Goal: Transaction & Acquisition: Purchase product/service

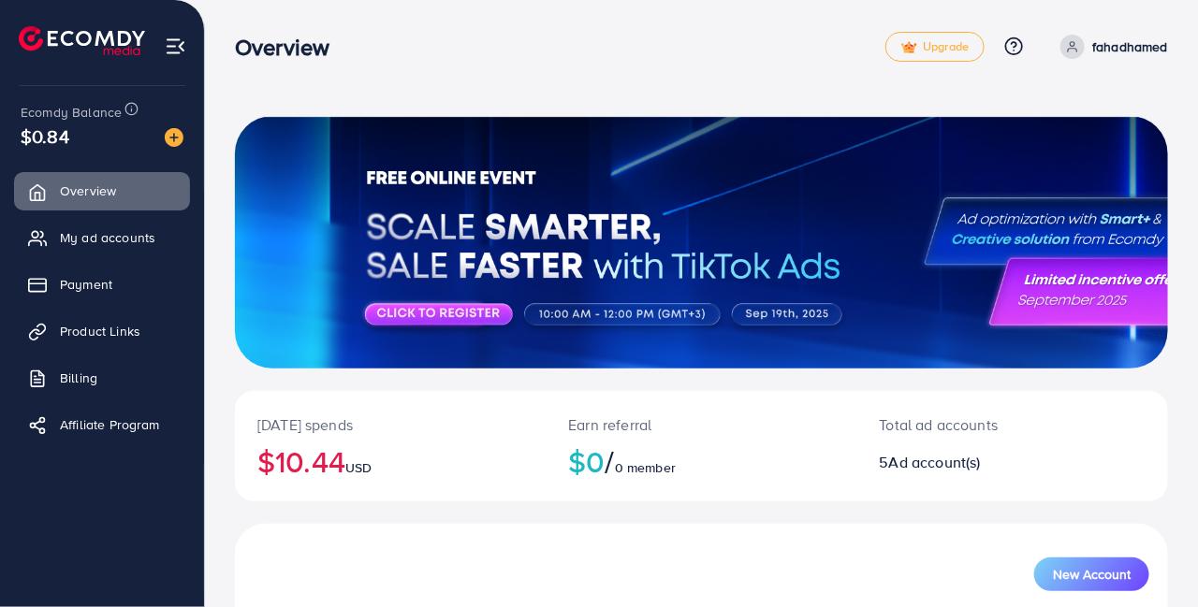
click at [59, 300] on link "Payment" at bounding box center [102, 284] width 176 height 37
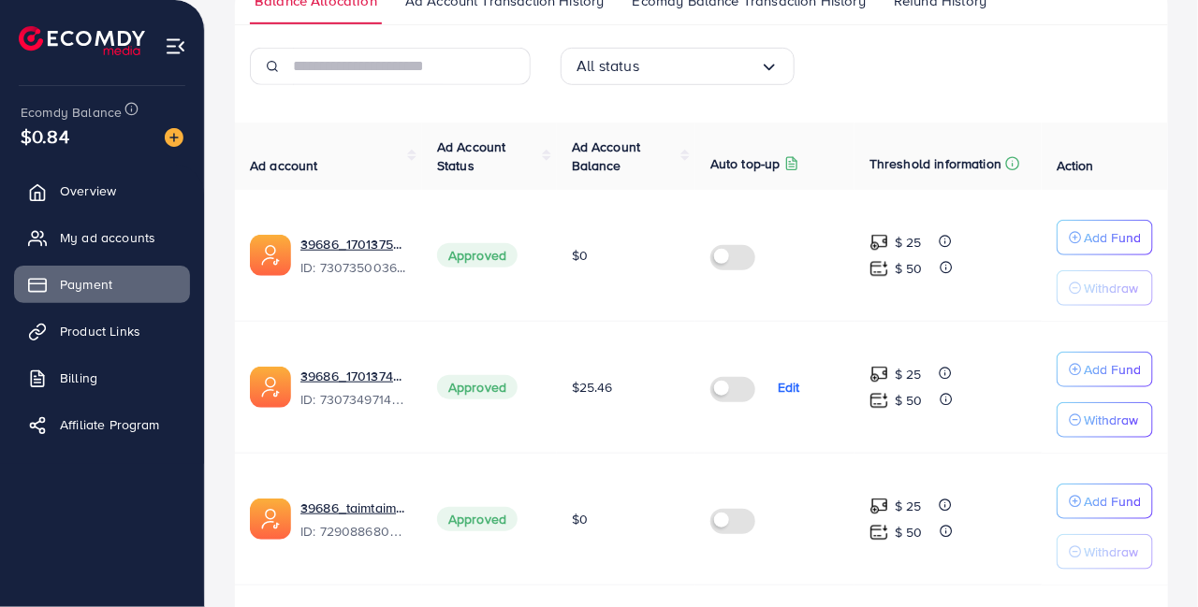
scroll to position [355, 0]
click at [366, 380] on link "39686_علي عزيز_1701374961696" at bounding box center [353, 375] width 107 height 19
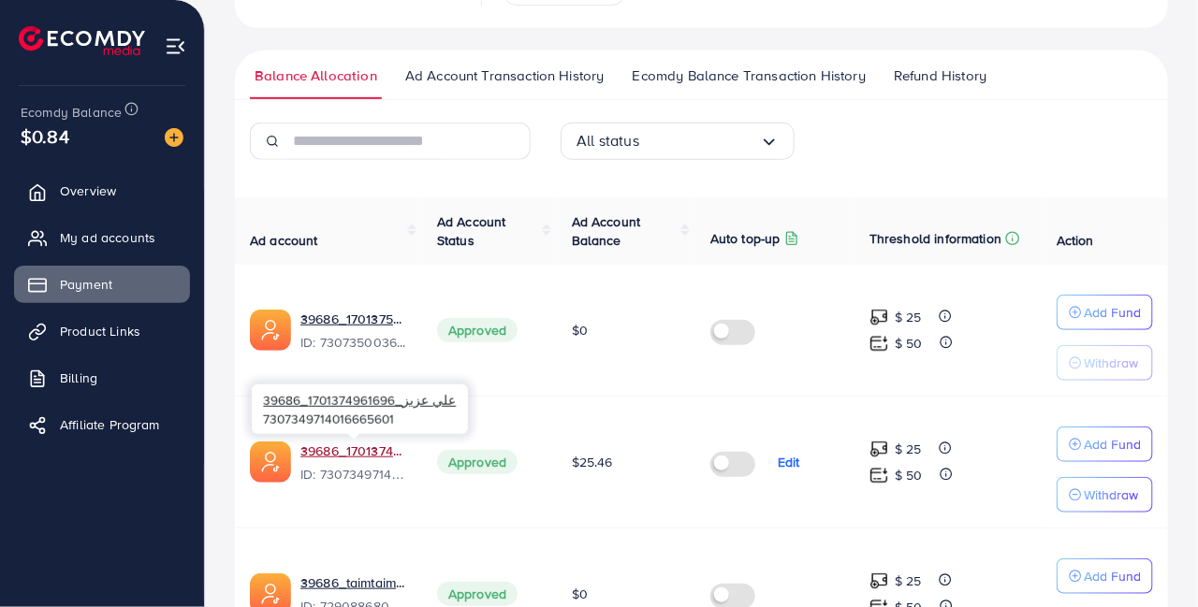
scroll to position [0, 0]
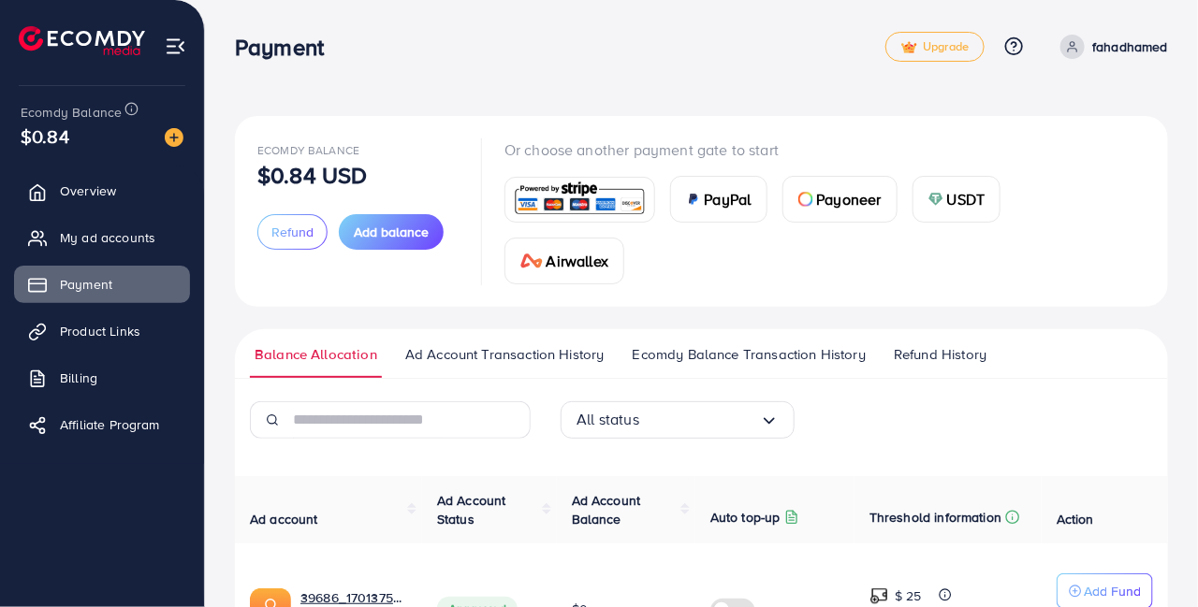
click at [402, 238] on span "Add balance" at bounding box center [391, 232] width 75 height 19
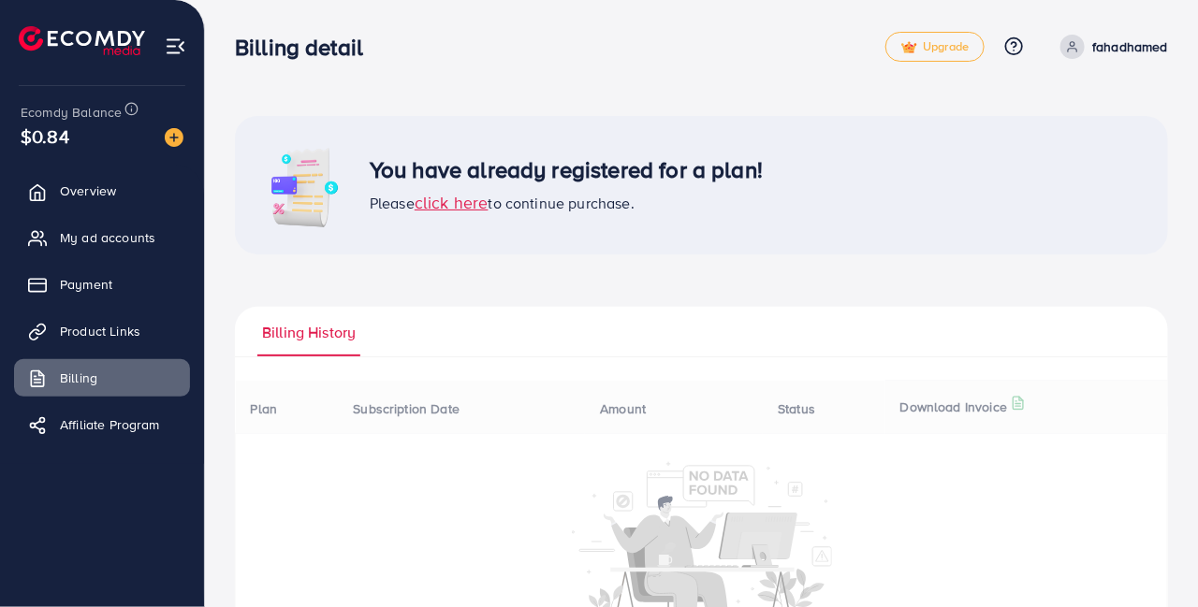
click at [461, 207] on span "click here" at bounding box center [452, 202] width 74 height 23
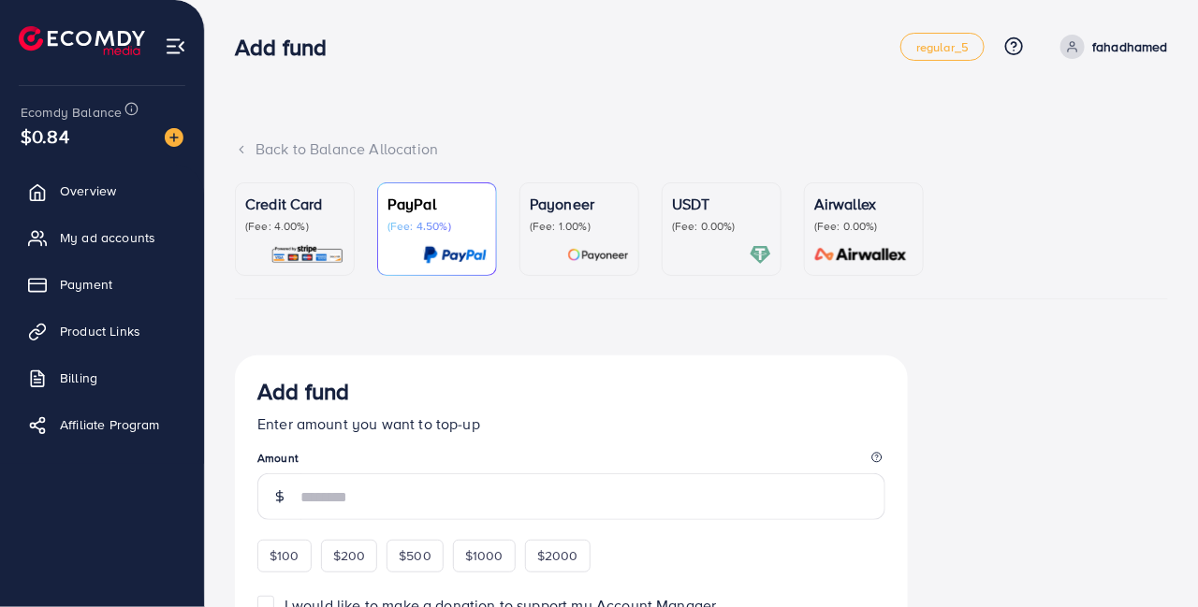
click at [336, 249] on img at bounding box center [308, 255] width 74 height 22
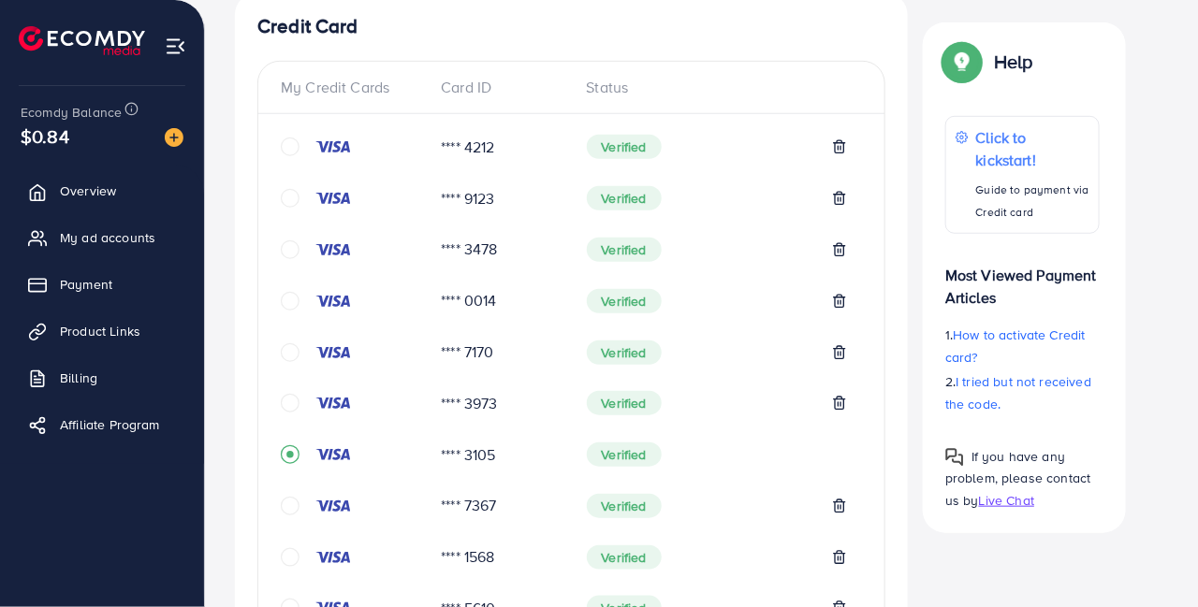
scroll to position [363, 0]
click at [287, 512] on icon "circle" at bounding box center [290, 506] width 19 height 19
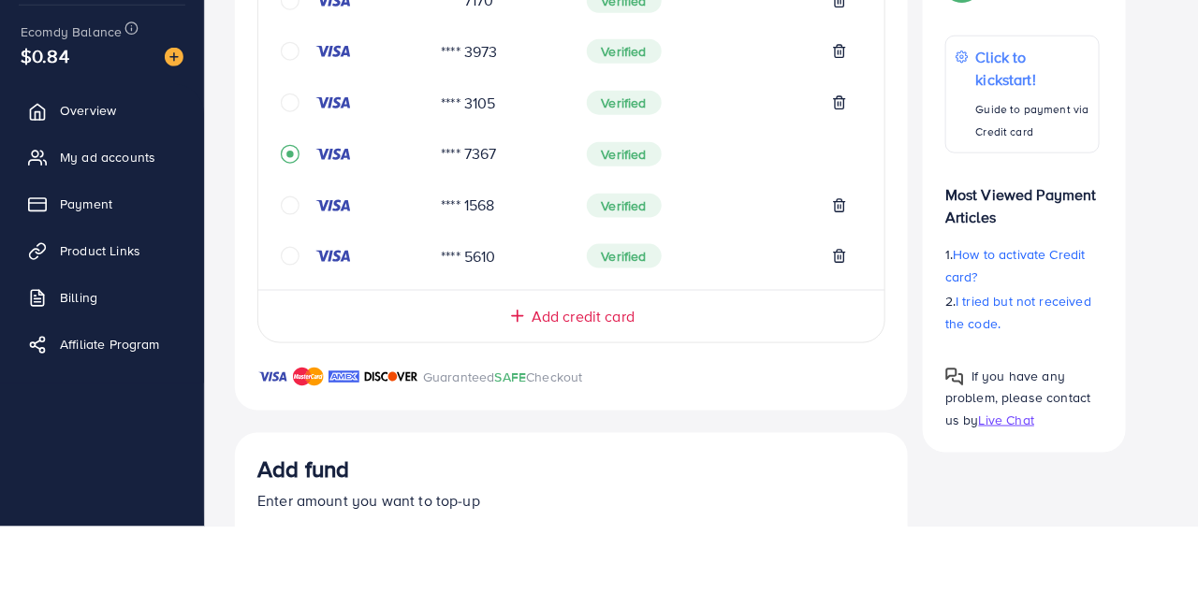
scroll to position [635, 0]
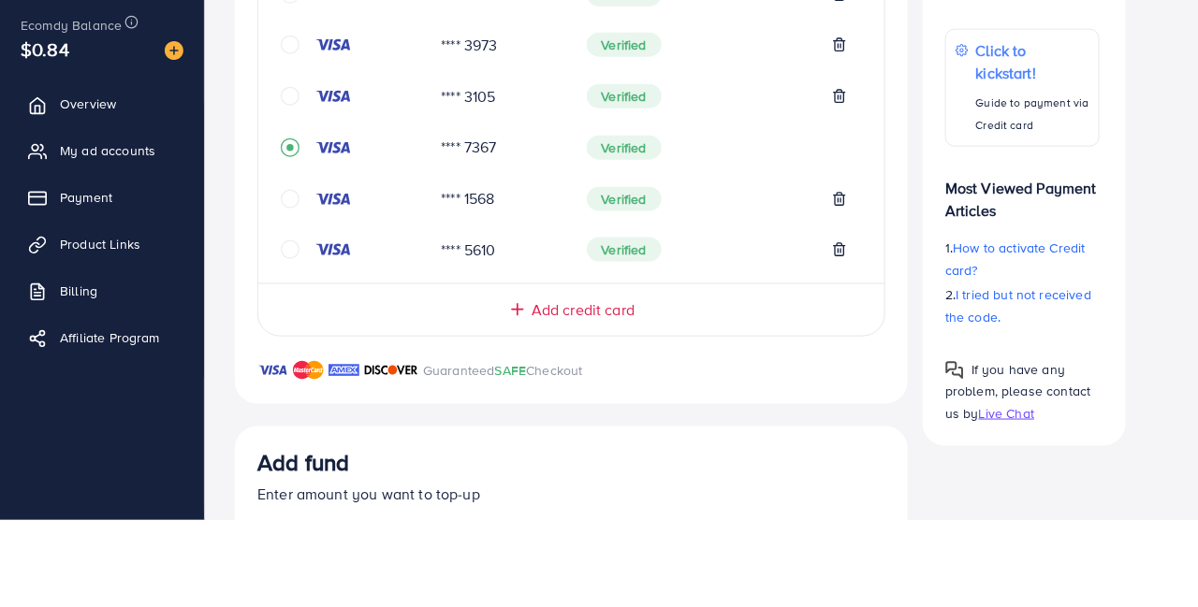
click at [298, 139] on icon "circle" at bounding box center [290, 132] width 19 height 19
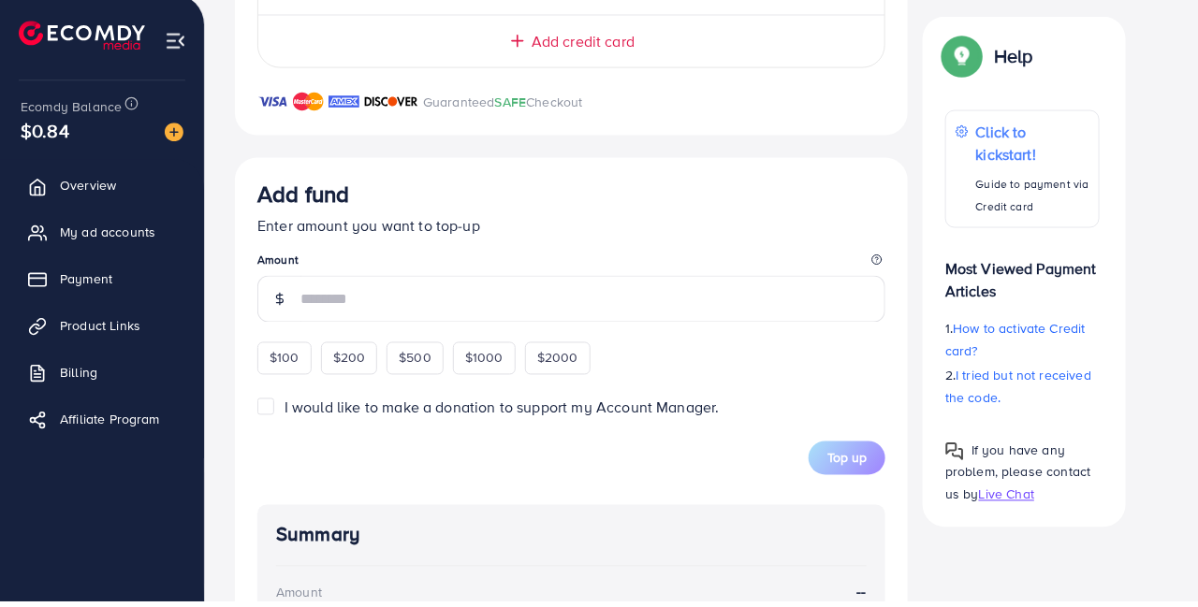
scroll to position [986, 0]
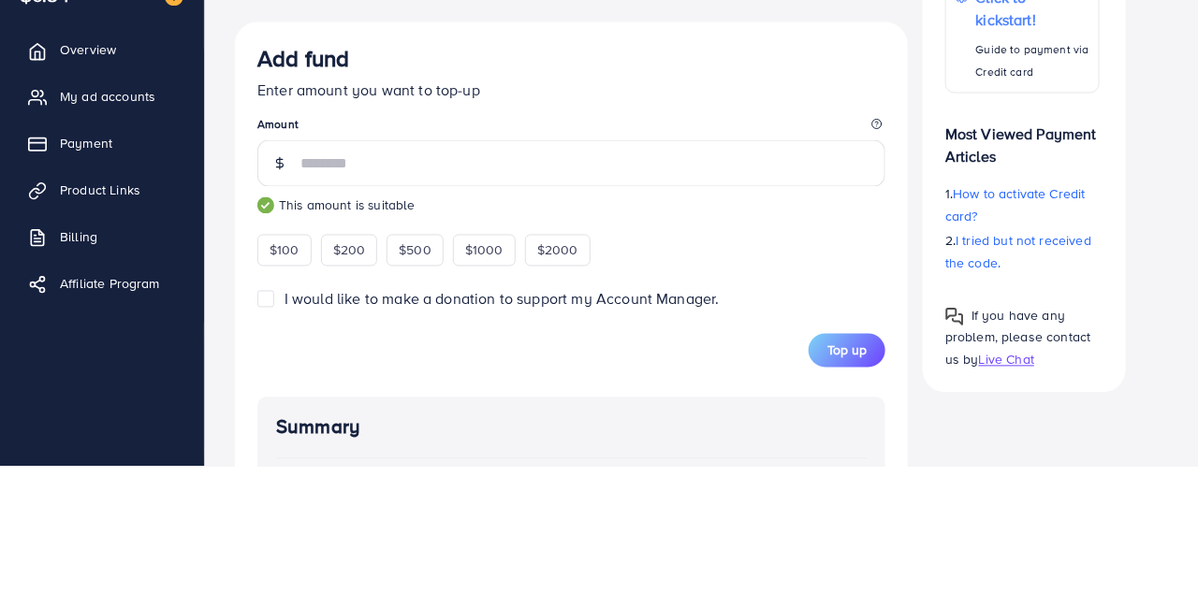
type input "***"
click at [767, 218] on div "Add fund" at bounding box center [571, 202] width 628 height 35
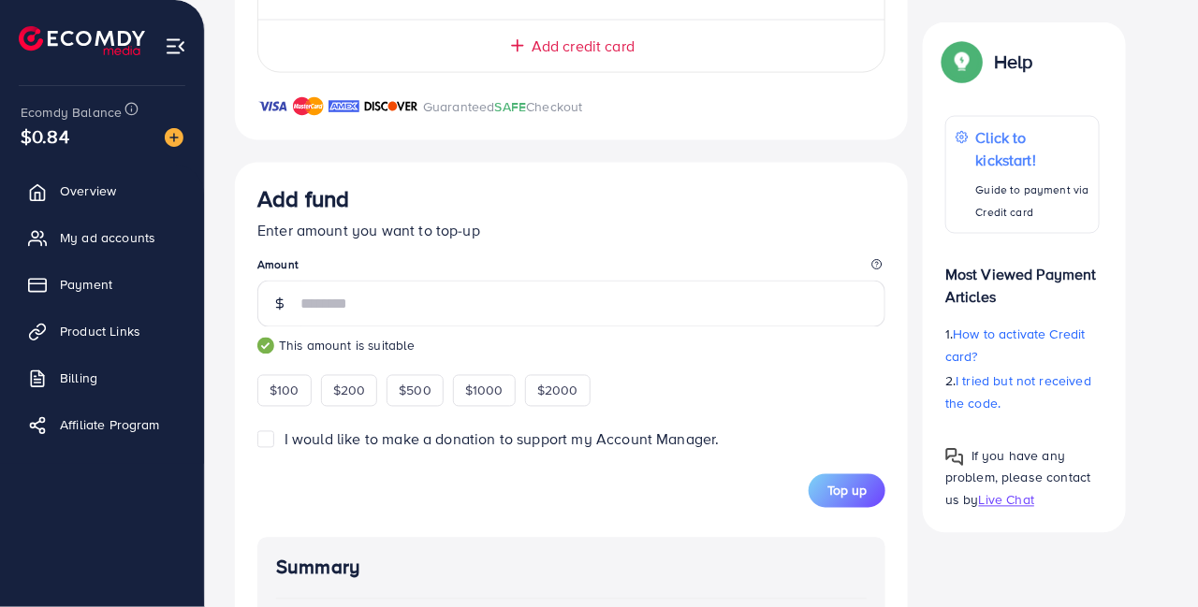
click at [838, 495] on span "Top up" at bounding box center [846, 491] width 39 height 19
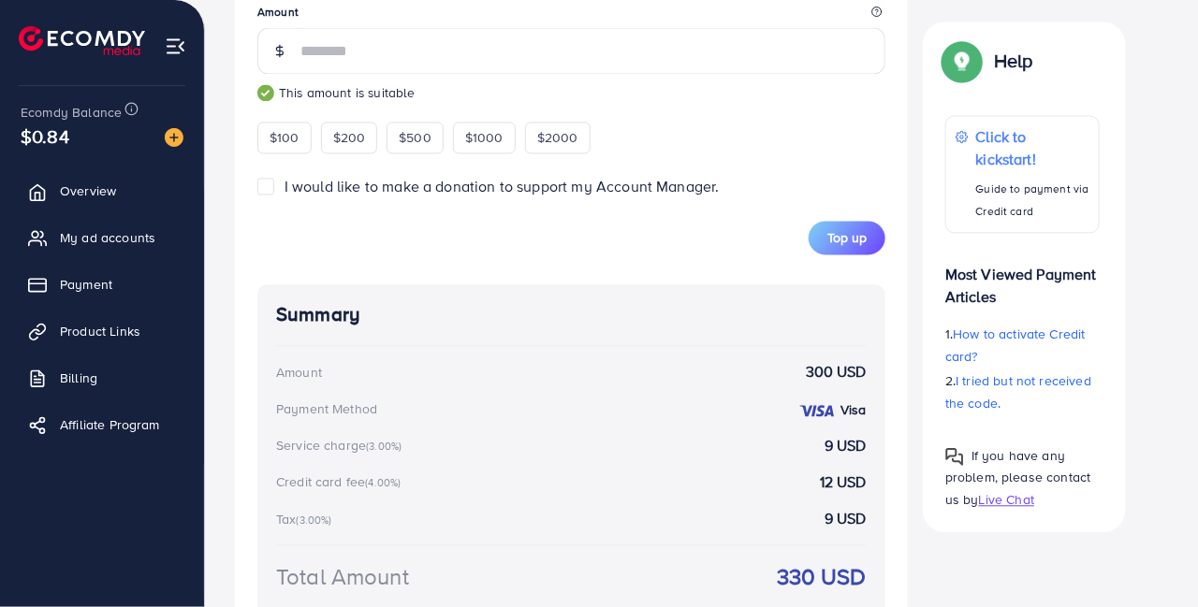
scroll to position [1238, 0]
click at [867, 235] on button "Top up" at bounding box center [847, 239] width 77 height 34
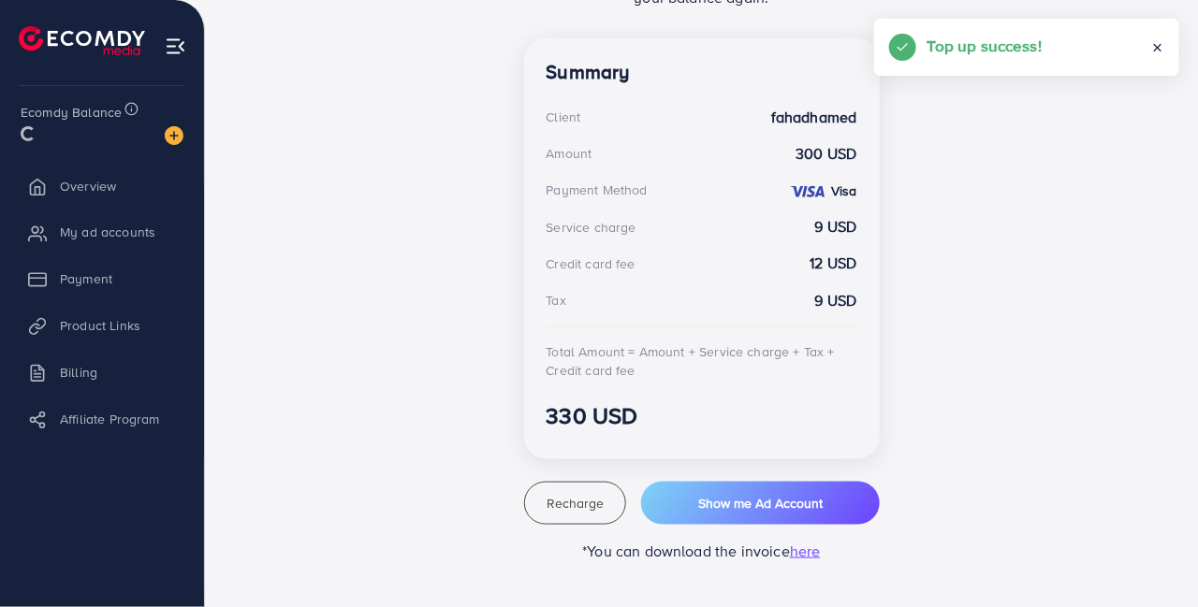
scroll to position [505, 0]
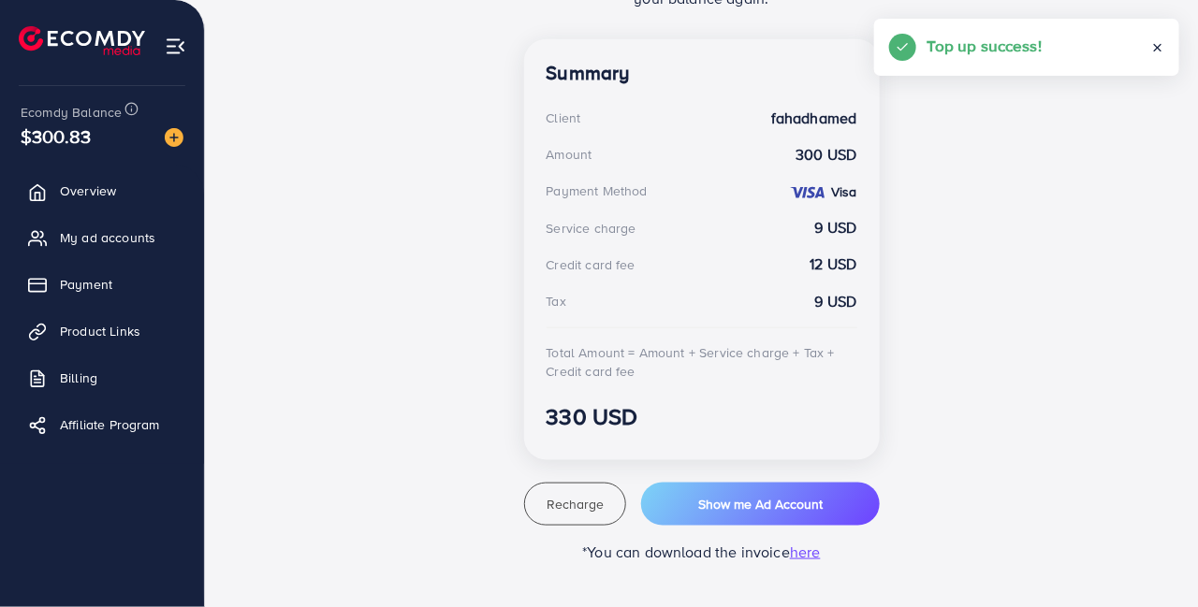
click at [139, 291] on link "Payment" at bounding box center [102, 284] width 176 height 37
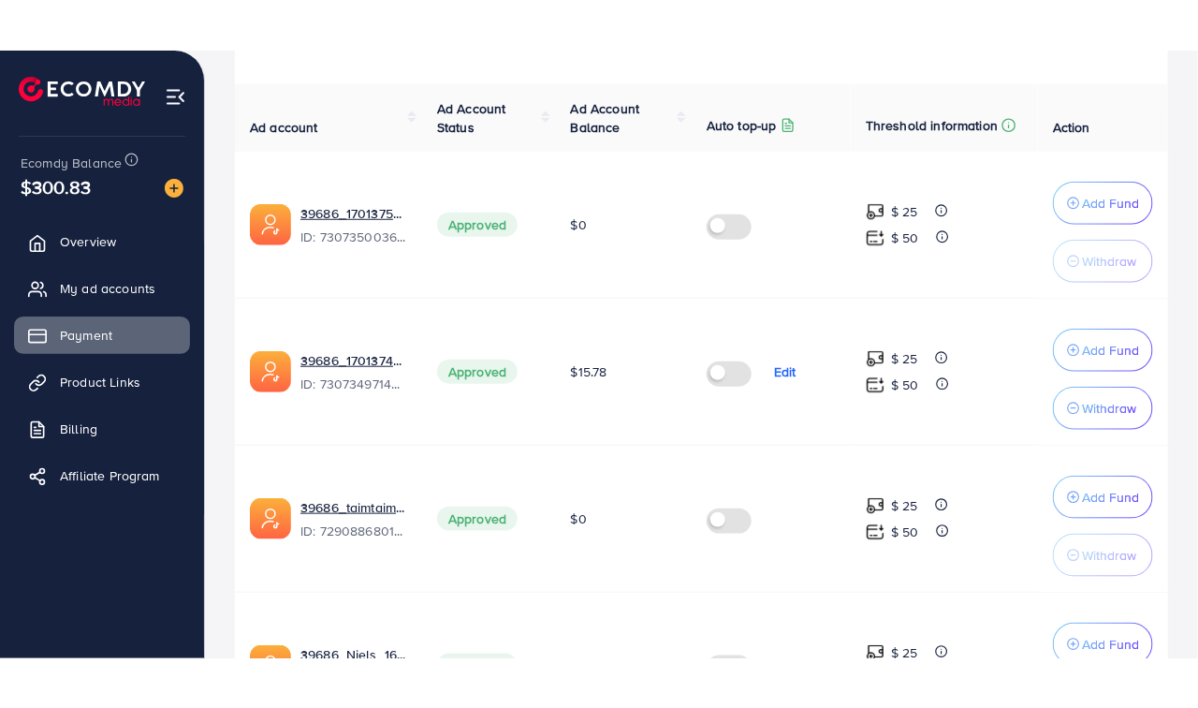
scroll to position [452, 0]
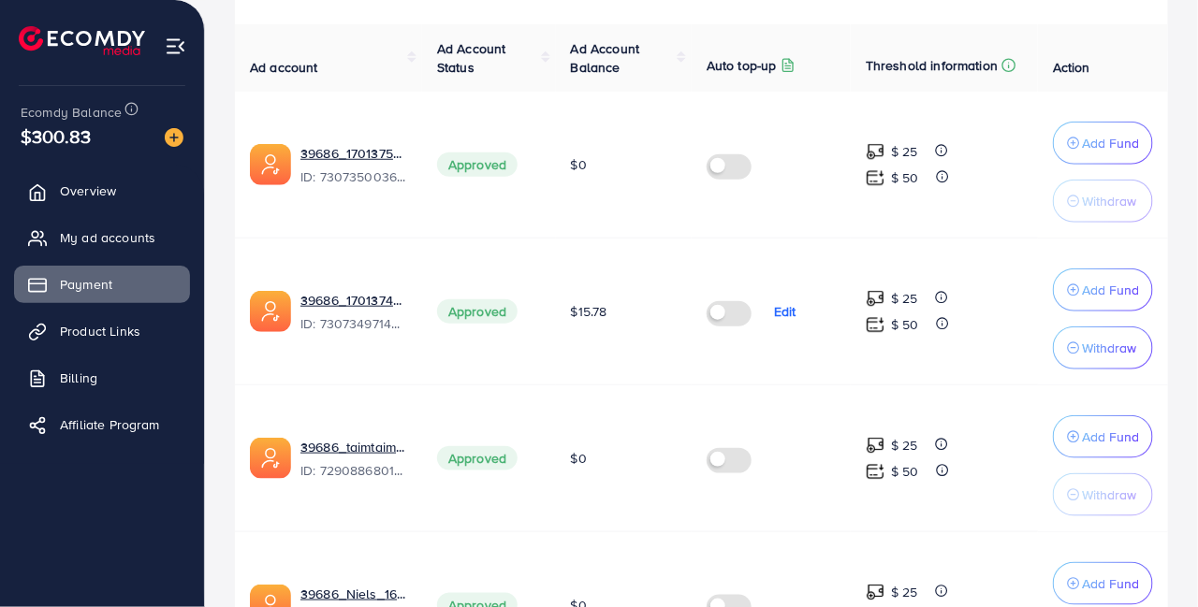
click at [1105, 308] on button "Add Fund" at bounding box center [1103, 290] width 100 height 43
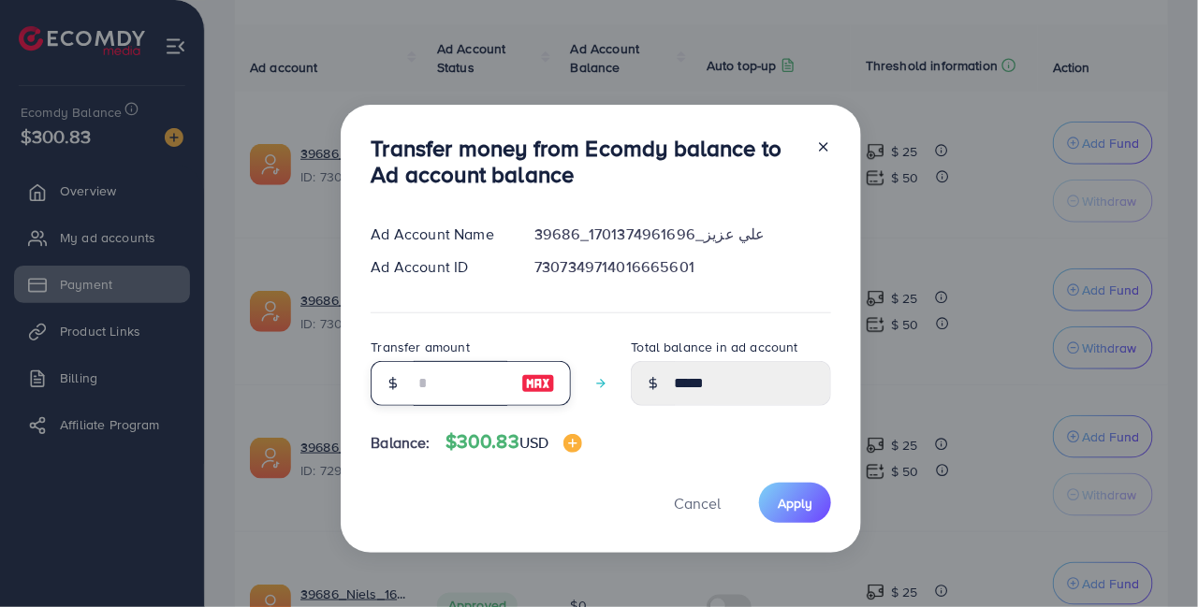
click at [465, 406] on input "number" at bounding box center [461, 383] width 94 height 45
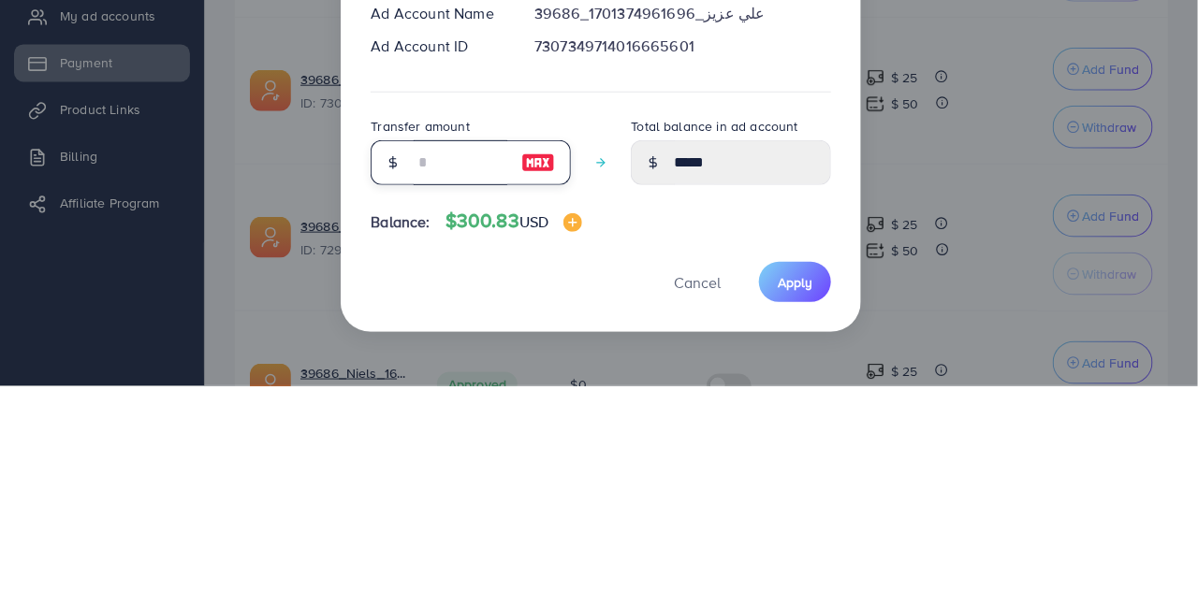
type input "*"
type input "*****"
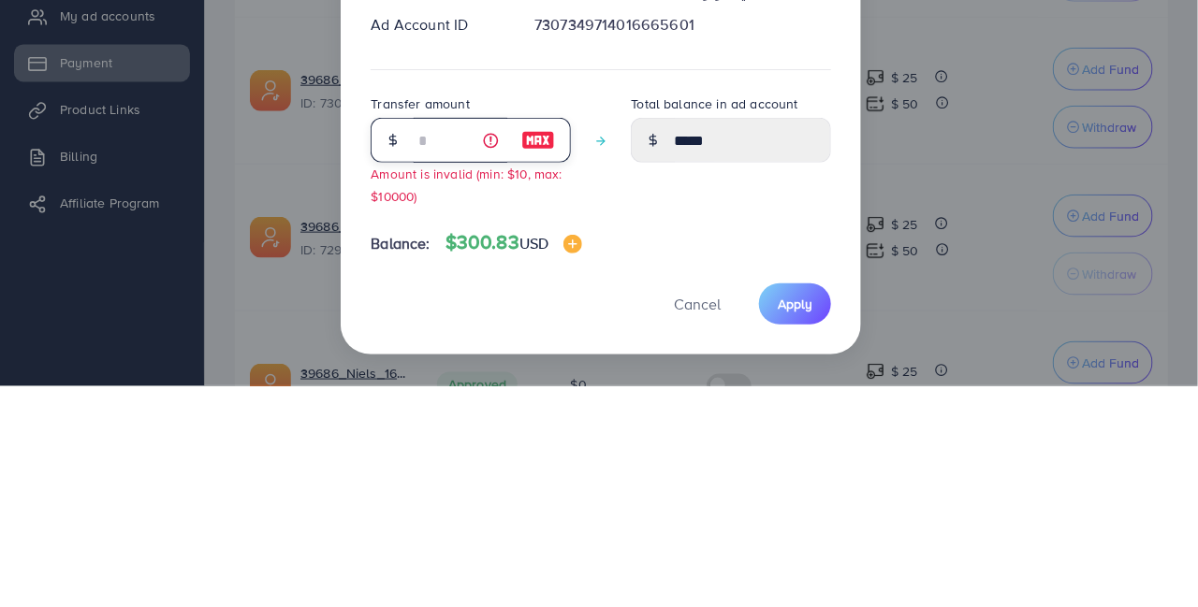
type input "**"
type input "*****"
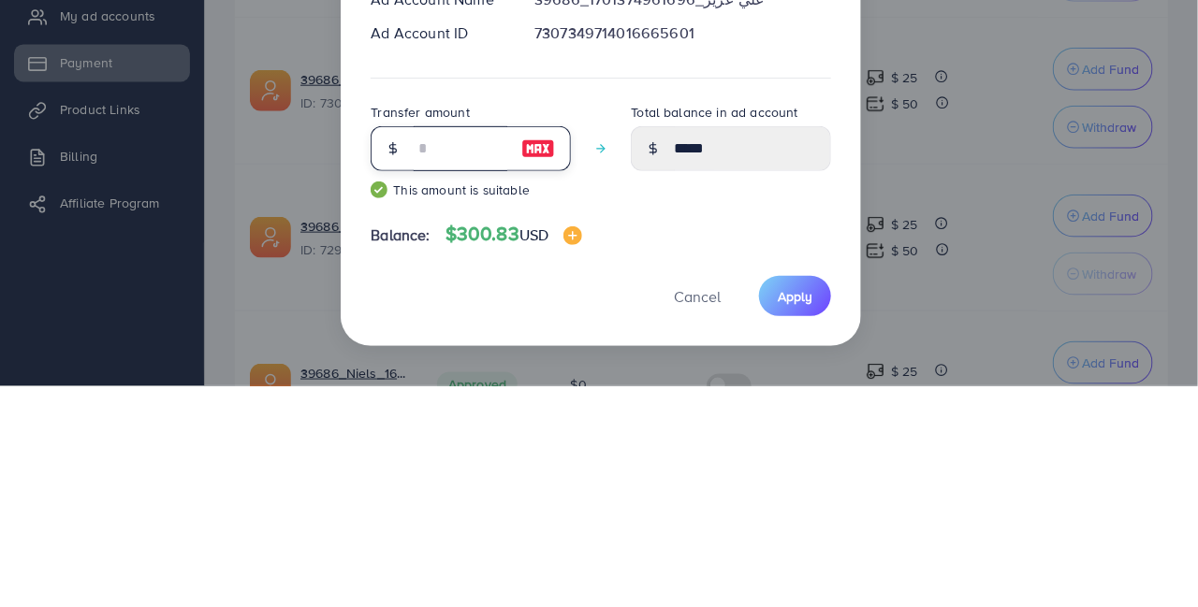
type input "**"
click at [686, 435] on div "Transfer money from Ecomdy balance to Ad account balance Ad Account Name 39686_…" at bounding box center [601, 329] width 520 height 477
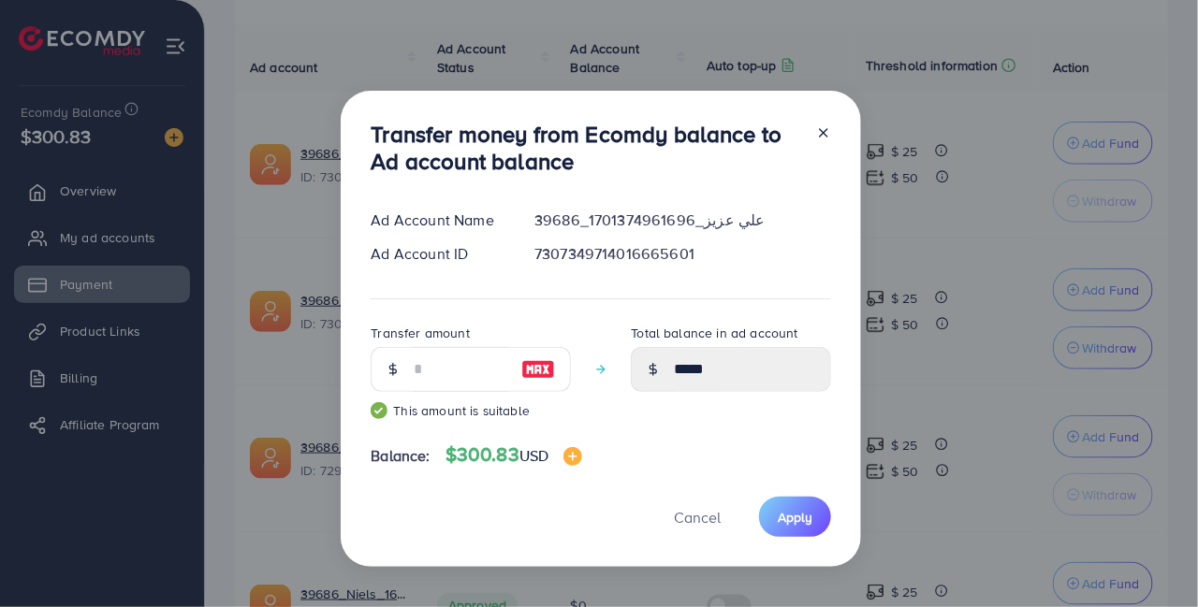
click at [796, 525] on span "Apply" at bounding box center [795, 517] width 35 height 19
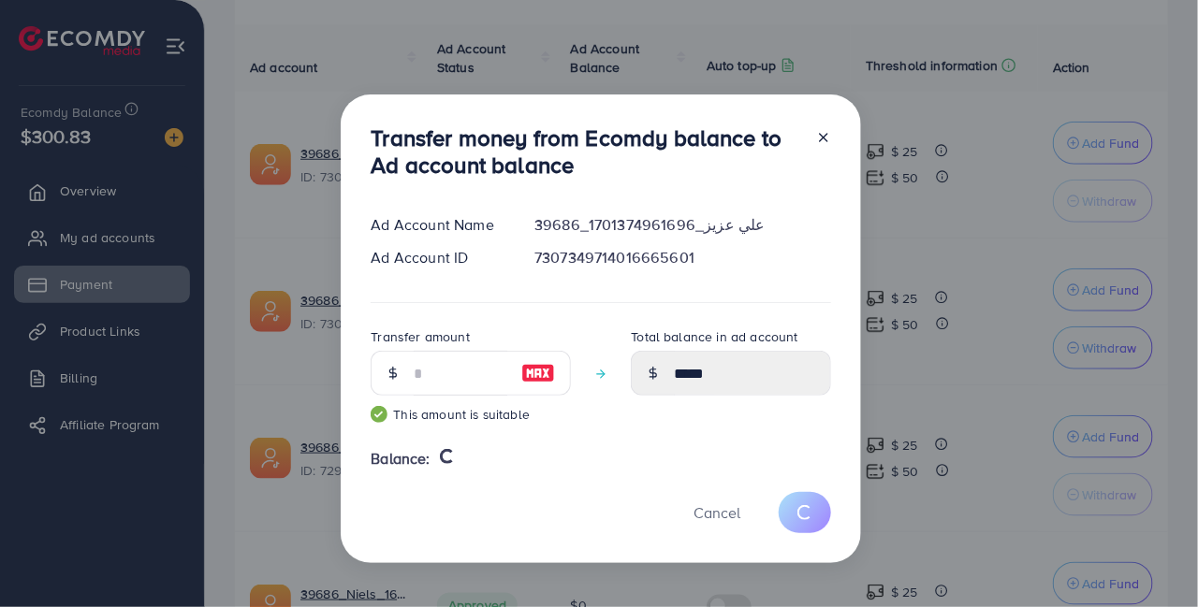
type input "*****"
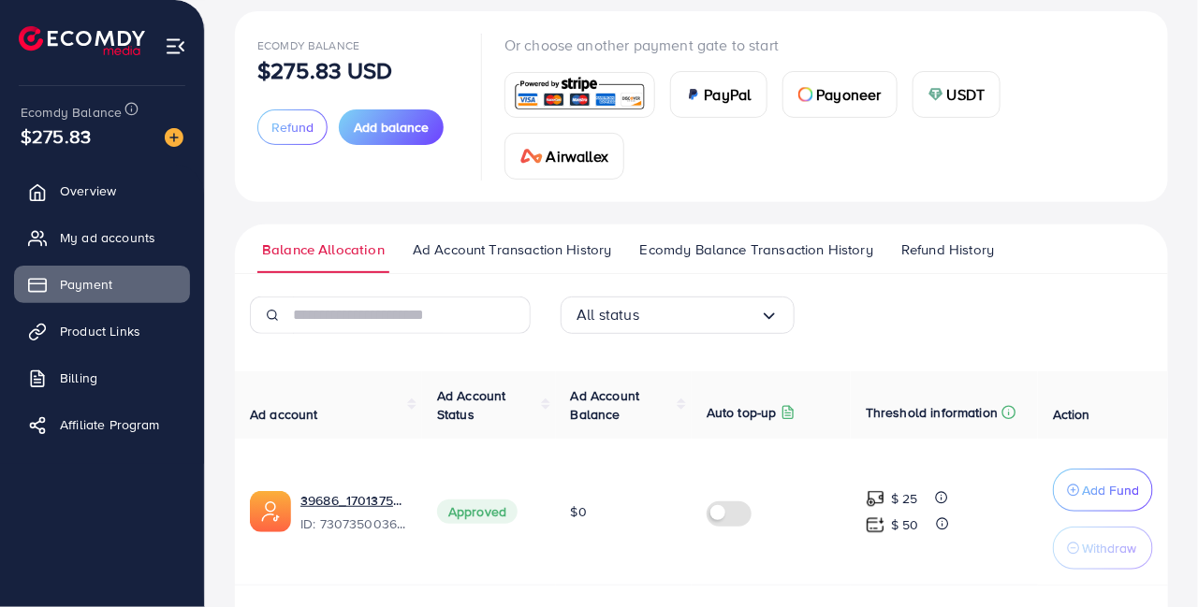
scroll to position [0, 0]
